Goal: Navigation & Orientation: Find specific page/section

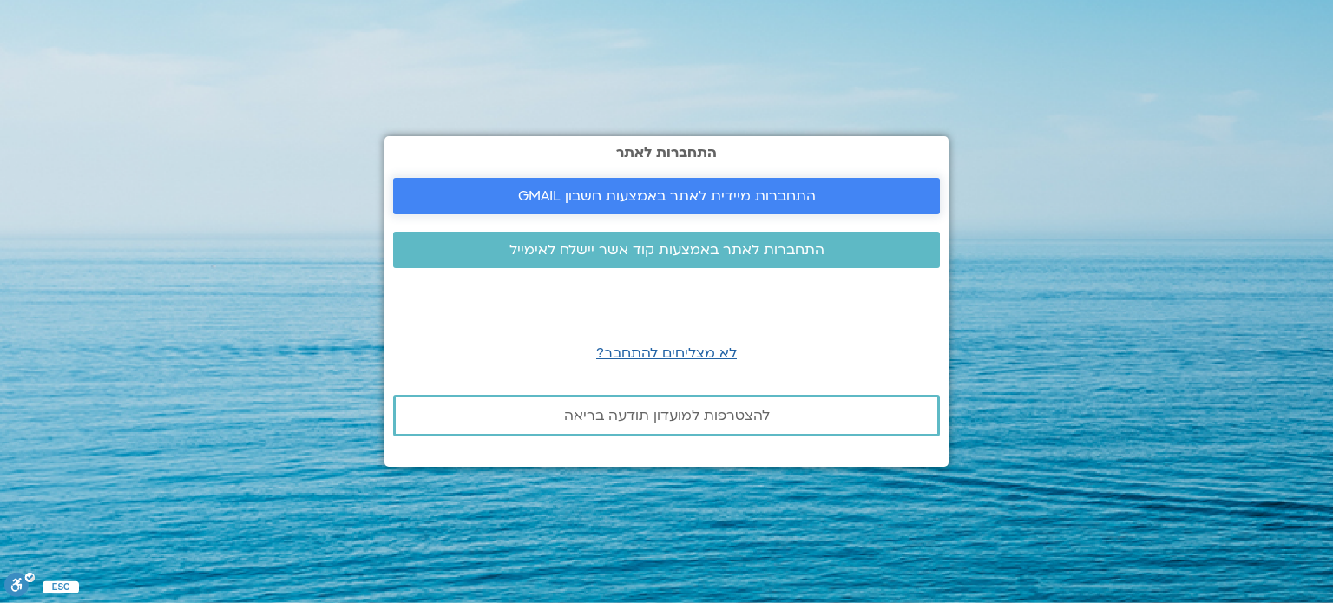
click at [538, 200] on span "התחברות מיידית לאתר באמצעות חשבון GMAIL" at bounding box center [667, 196] width 298 height 16
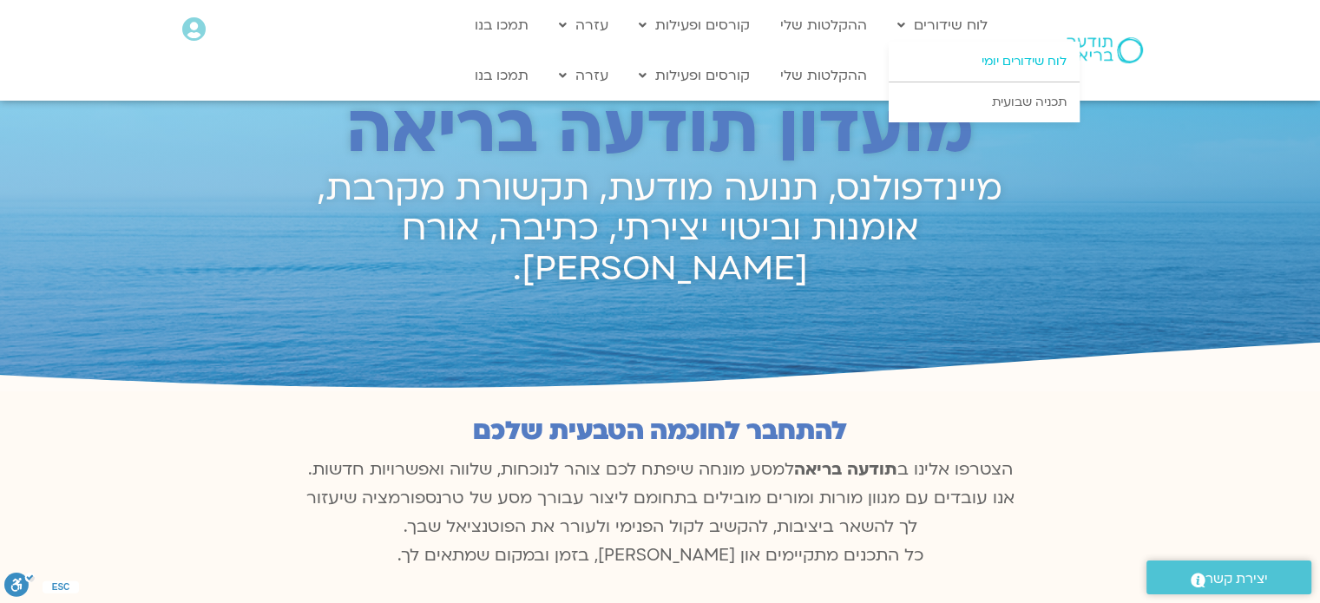
click at [962, 56] on link "לוח שידורים יומי" at bounding box center [984, 62] width 191 height 40
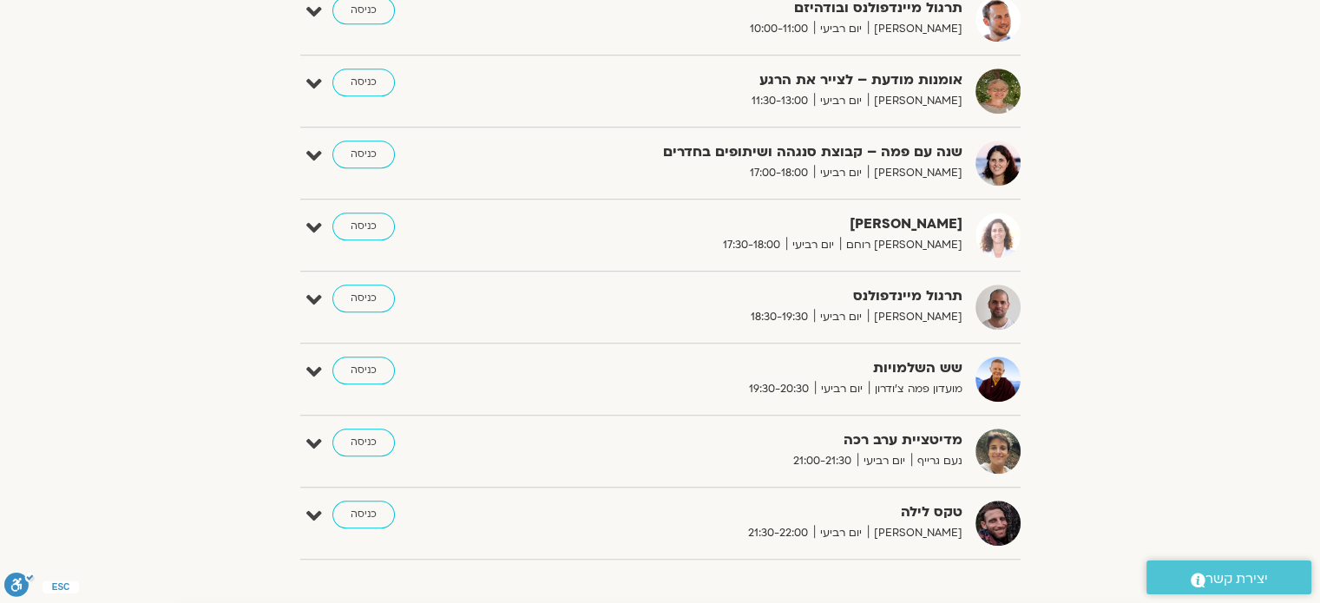
scroll to position [1215, 0]
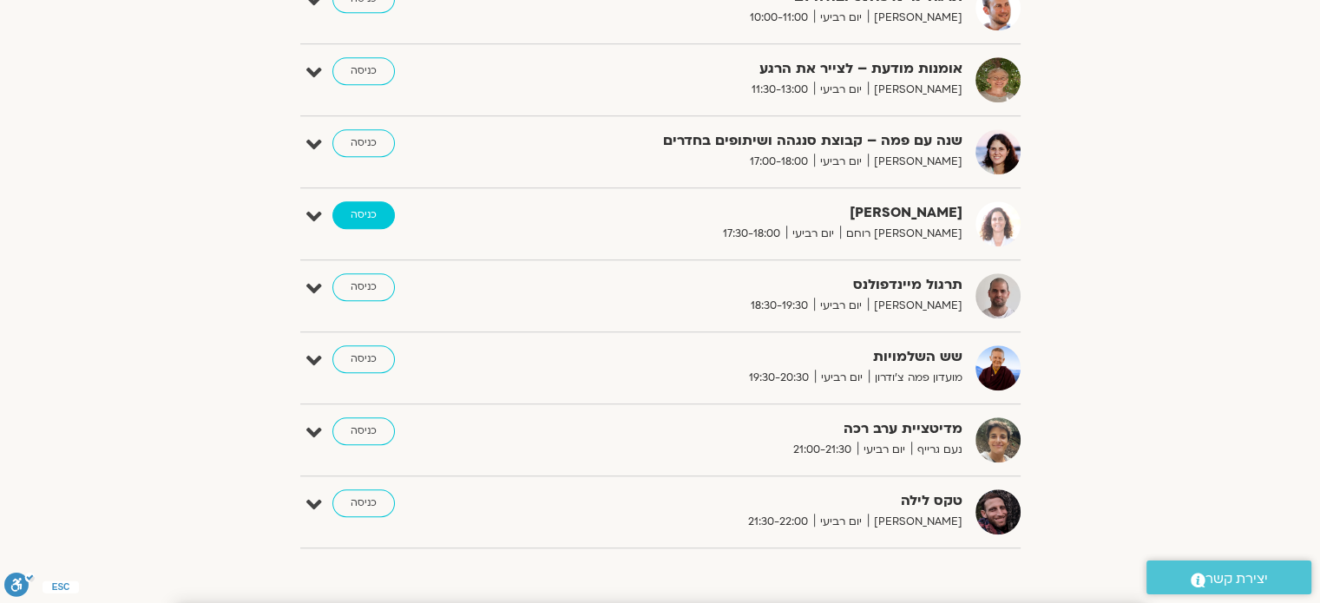
click at [371, 215] on link "כניסה" at bounding box center [363, 215] width 62 height 28
